Goal: Download file/media

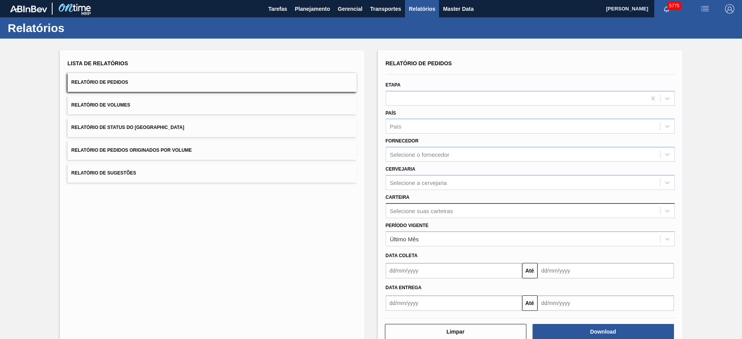
click at [453, 213] on div "Selecione suas carteiras" at bounding box center [523, 210] width 274 height 11
type input "mal"
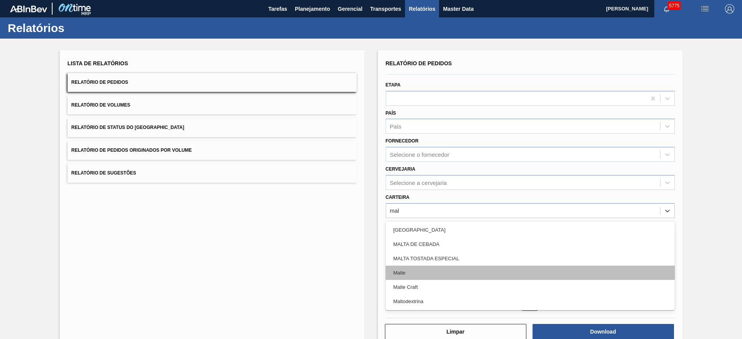
click at [420, 276] on div "Malte" at bounding box center [530, 273] width 289 height 14
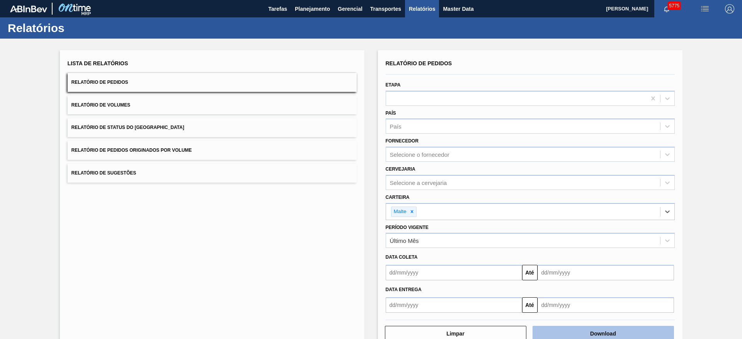
click at [570, 327] on button "Download" at bounding box center [603, 333] width 141 height 15
click at [141, 152] on span "Relatório de Pedidos Originados por Volume" at bounding box center [132, 150] width 121 height 5
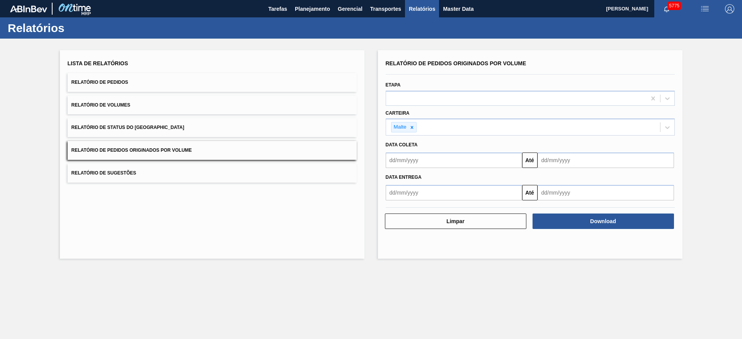
drag, startPoint x: 472, startPoint y: 158, endPoint x: 469, endPoint y: 161, distance: 4.2
click at [472, 158] on input "text" at bounding box center [454, 160] width 136 height 15
click at [405, 204] on div "1" at bounding box center [407, 204] width 10 height 10
type input "[DATE]"
drag, startPoint x: 547, startPoint y: 155, endPoint x: 548, endPoint y: 162, distance: 7.1
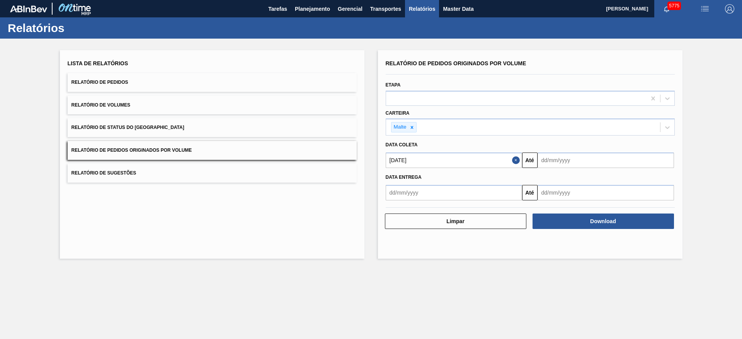
click at [547, 155] on input "text" at bounding box center [606, 160] width 136 height 15
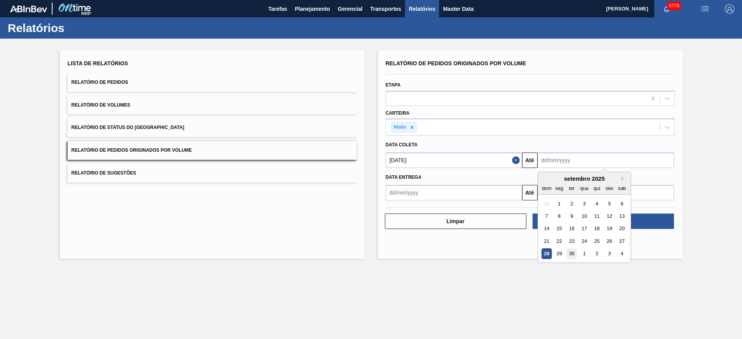
click at [570, 254] on div "30" at bounding box center [571, 254] width 10 height 10
type input "[DATE]"
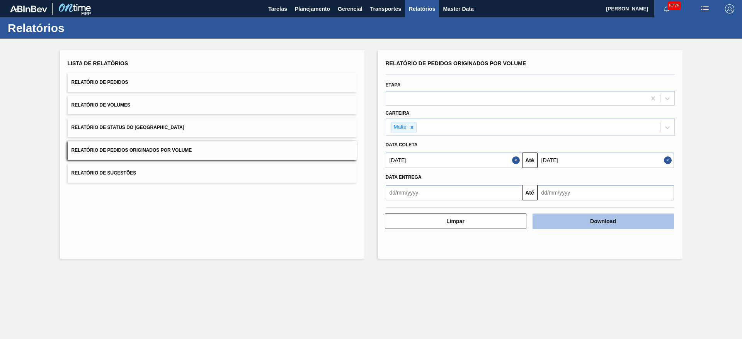
click at [613, 221] on button "Download" at bounding box center [603, 221] width 141 height 15
